Goal: Transaction & Acquisition: Purchase product/service

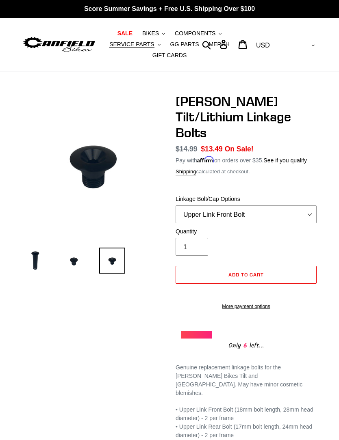
click at [305, 205] on select "Upper Link Front Bolt Upper Link Rear Bolt Lower Link Front/Rear Bolt" at bounding box center [245, 214] width 141 height 18
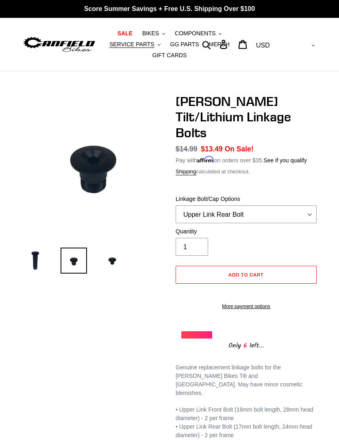
click at [294, 205] on select "Upper Link Front Bolt Upper Link Rear Bolt Lower Link Front/Rear Bolt" at bounding box center [245, 214] width 141 height 18
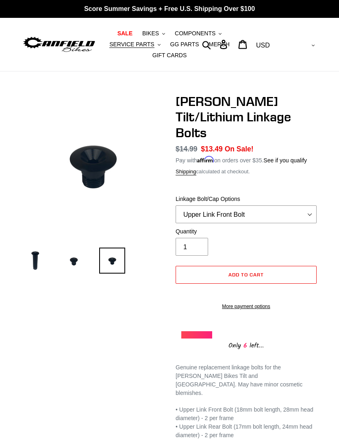
click at [297, 205] on select "Upper Link Front Bolt Upper Link Rear Bolt Lower Link Front/Rear Bolt" at bounding box center [245, 214] width 141 height 18
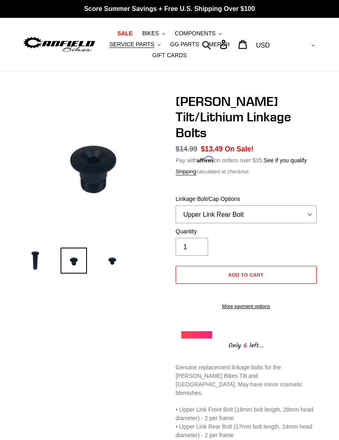
click at [301, 205] on select "Upper Link Front Bolt Upper Link Rear Bolt Lower Link Front/Rear Bolt" at bounding box center [245, 214] width 141 height 18
select select "Upper Link Front Bolt"
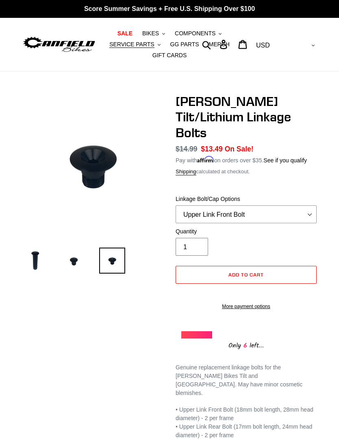
click at [196, 238] on input "1" at bounding box center [191, 247] width 32 height 18
click at [193, 238] on input "1" at bounding box center [191, 247] width 32 height 18
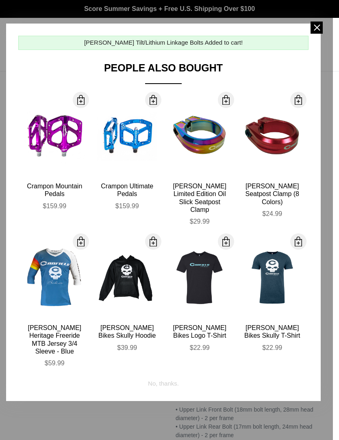
type input "2"
click at [321, 32] on span at bounding box center [316, 28] width 12 height 12
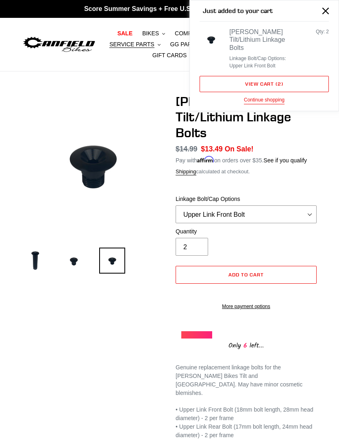
click at [327, 15] on button "Close" at bounding box center [325, 11] width 18 height 18
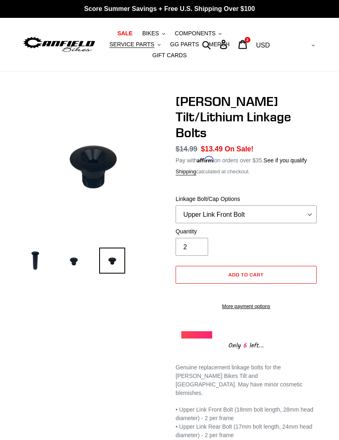
click at [144, 47] on span "SERVICE PARTS" at bounding box center [131, 44] width 45 height 7
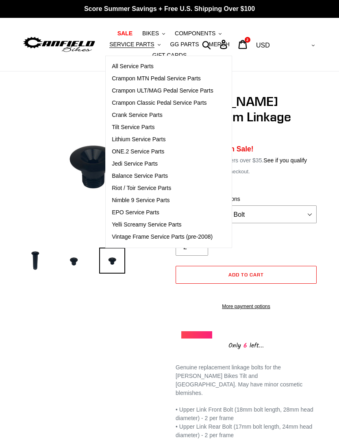
click at [147, 129] on span "Tilt Service Parts" at bounding box center [133, 127] width 43 height 7
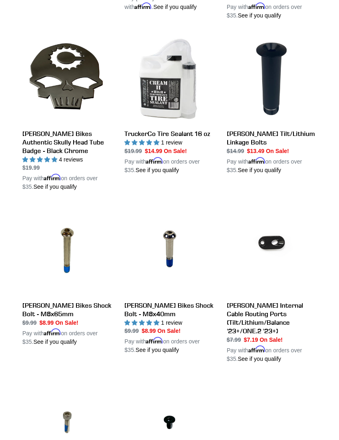
scroll to position [574, 0]
click at [76, 298] on link "Canfield Bikes Shock Bolt - M8x65mm" at bounding box center [67, 275] width 90 height 140
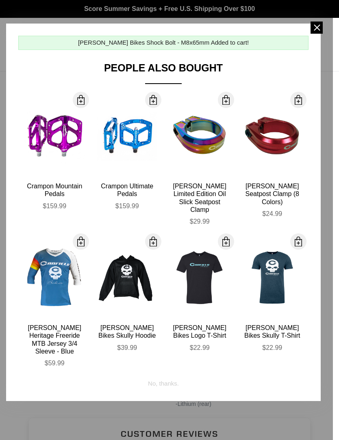
click at [316, 28] on span at bounding box center [316, 28] width 12 height 12
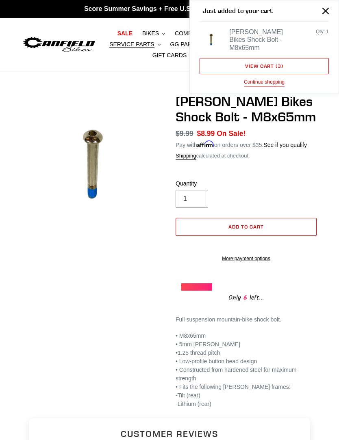
click at [268, 68] on link "View cart ( 3 )" at bounding box center [263, 66] width 129 height 16
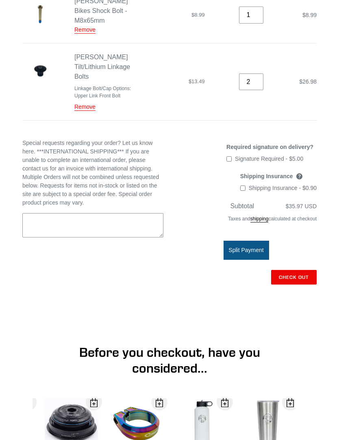
click at [315, 299] on shopify-apple-pay-button at bounding box center [316, 295] width 2 height 6
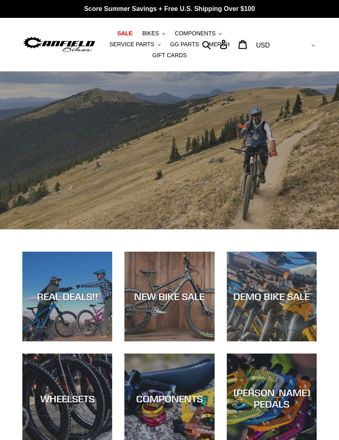
click at [199, 32] on span "COMPONENTS" at bounding box center [195, 33] width 41 height 7
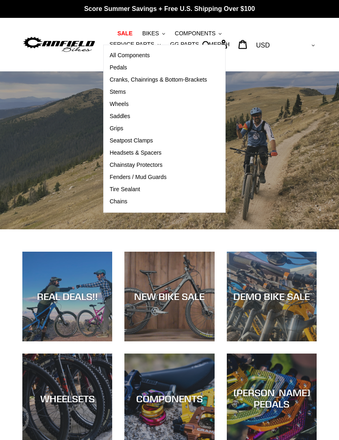
click at [129, 116] on link "Saddles" at bounding box center [159, 116] width 110 height 12
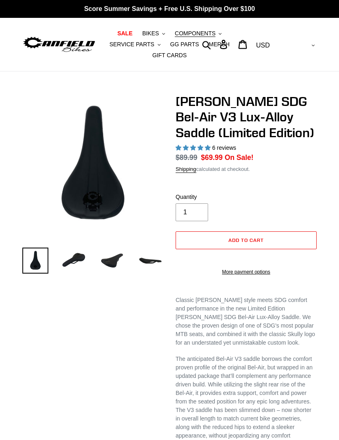
select select "highest-rating"
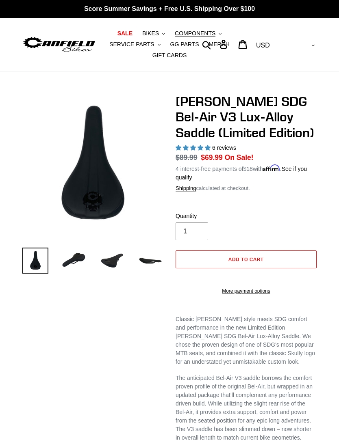
click at [78, 259] on img at bounding box center [74, 261] width 26 height 26
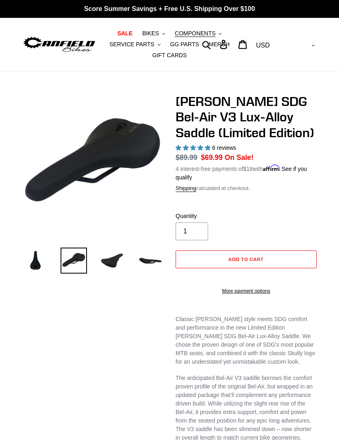
click at [110, 259] on img at bounding box center [112, 261] width 26 height 26
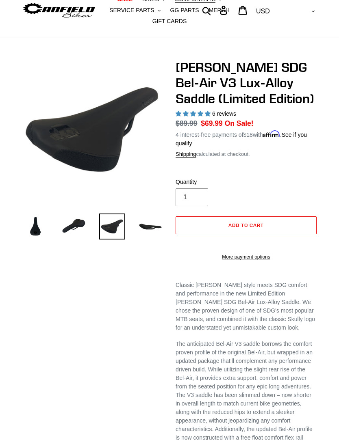
scroll to position [34, 0]
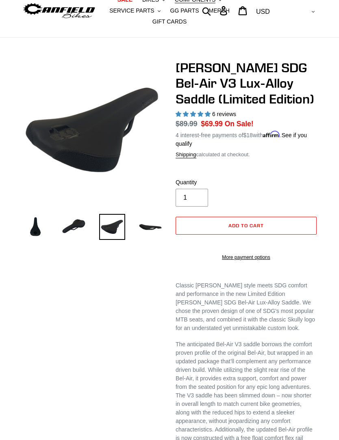
click at [147, 231] on img at bounding box center [150, 227] width 26 height 26
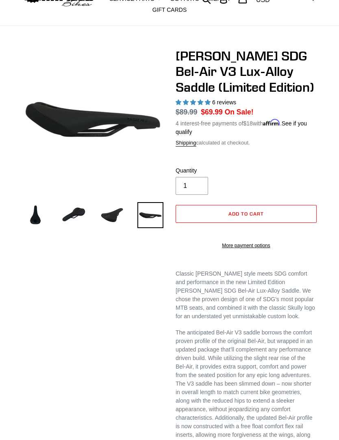
scroll to position [0, 0]
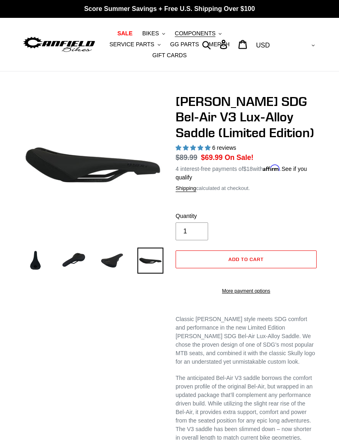
click at [194, 31] on span "COMPONENTS" at bounding box center [195, 33] width 41 height 7
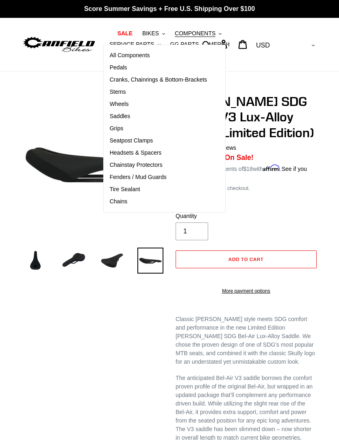
click at [110, 128] on span "Grips" at bounding box center [116, 128] width 13 height 7
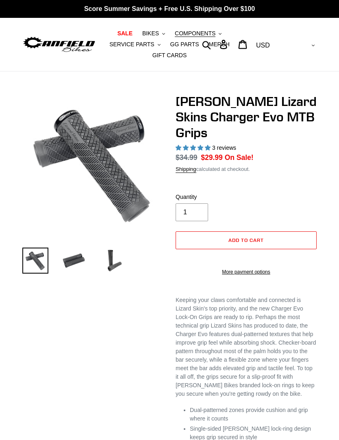
select select "highest-rating"
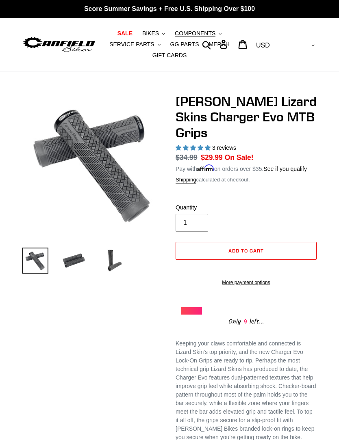
click at [54, 43] on img at bounding box center [58, 44] width 73 height 18
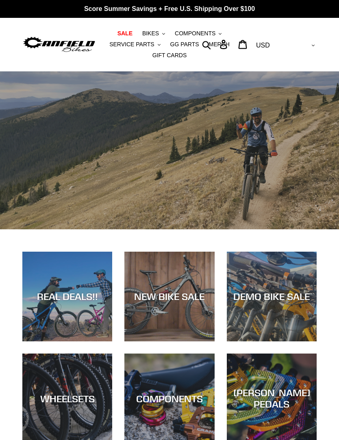
click at [26, 50] on img at bounding box center [58, 44] width 73 height 18
